Goal: Task Accomplishment & Management: Use online tool/utility

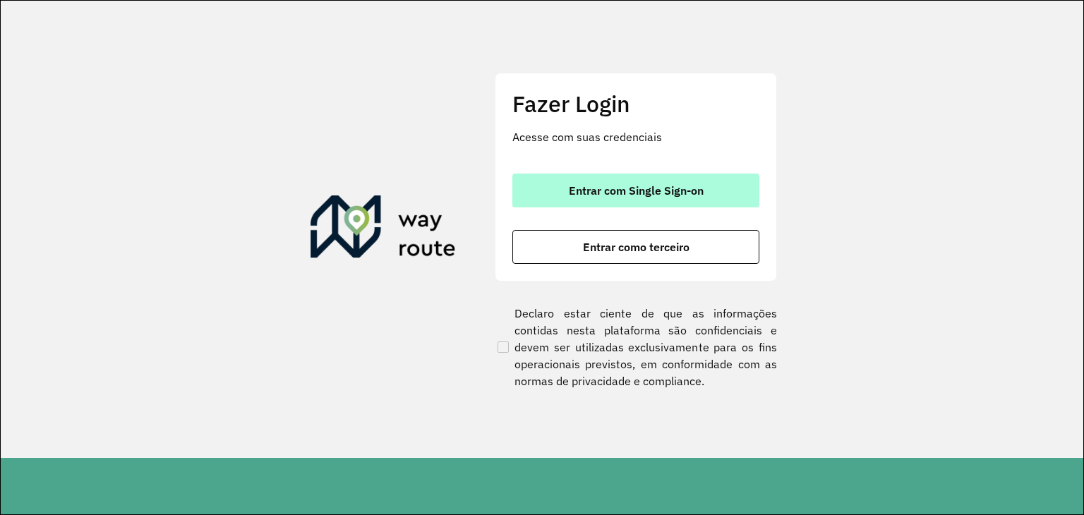
click at [639, 203] on button "Entrar com Single Sign-on" at bounding box center [635, 191] width 247 height 34
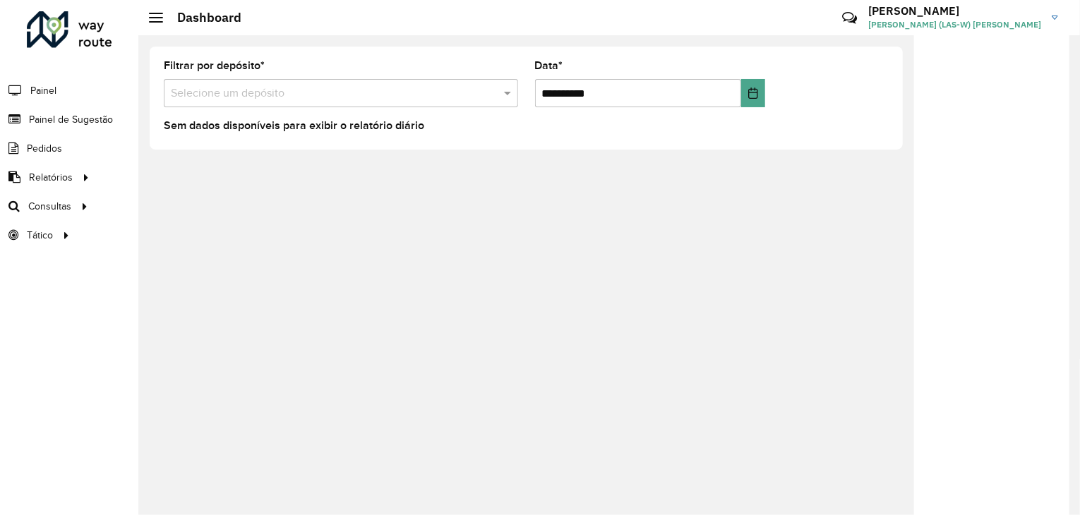
click at [562, 345] on div "**********" at bounding box center [609, 275] width 942 height 480
